Goal: Transaction & Acquisition: Obtain resource

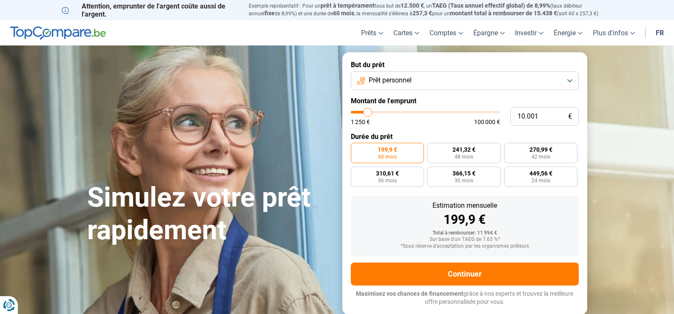
click at [571, 83] on button "Prêt personnel" at bounding box center [465, 80] width 228 height 19
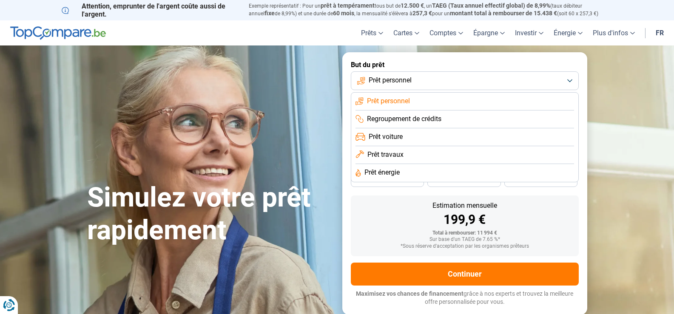
click at [369, 137] on span "Prêt voiture" at bounding box center [386, 136] width 34 height 9
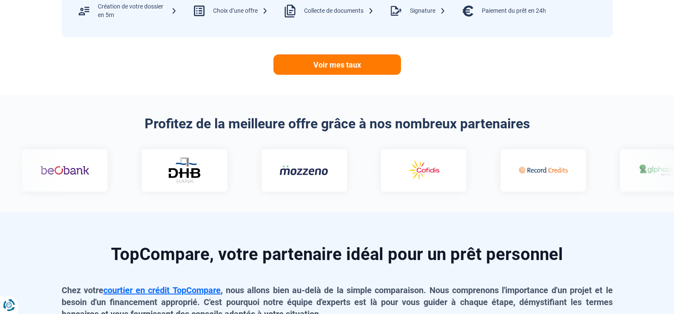
scroll to position [425, 0]
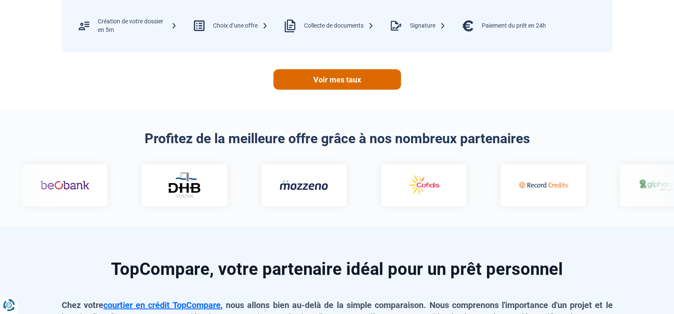
click at [337, 77] on link "Voir mes taux" at bounding box center [338, 79] width 128 height 20
click at [123, 30] on div "Création de votre dossier en 5m" at bounding box center [137, 25] width 79 height 17
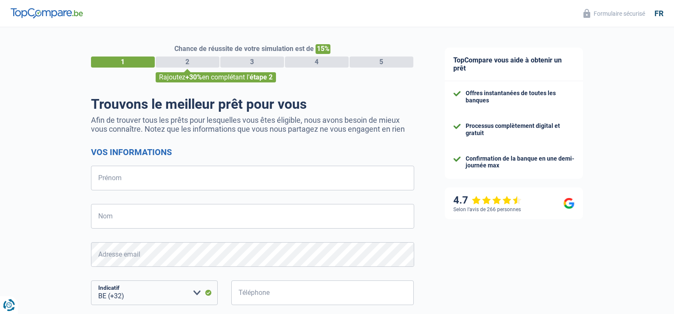
select select "32"
